Goal: Navigation & Orientation: Find specific page/section

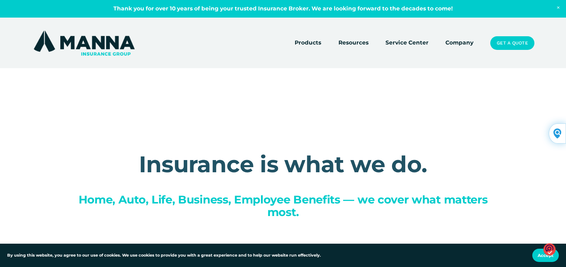
click at [456, 41] on link "Company" at bounding box center [459, 43] width 28 height 10
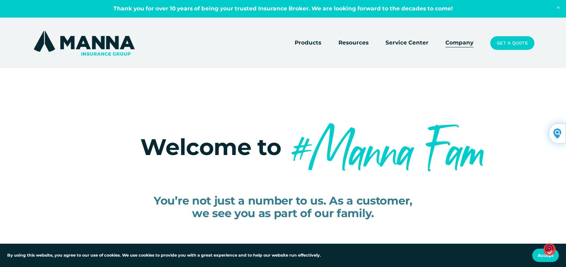
click at [464, 45] on link "Company" at bounding box center [459, 43] width 28 height 10
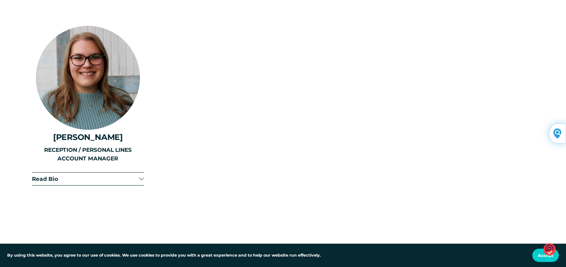
scroll to position [1938, 0]
